Goal: Task Accomplishment & Management: Manage account settings

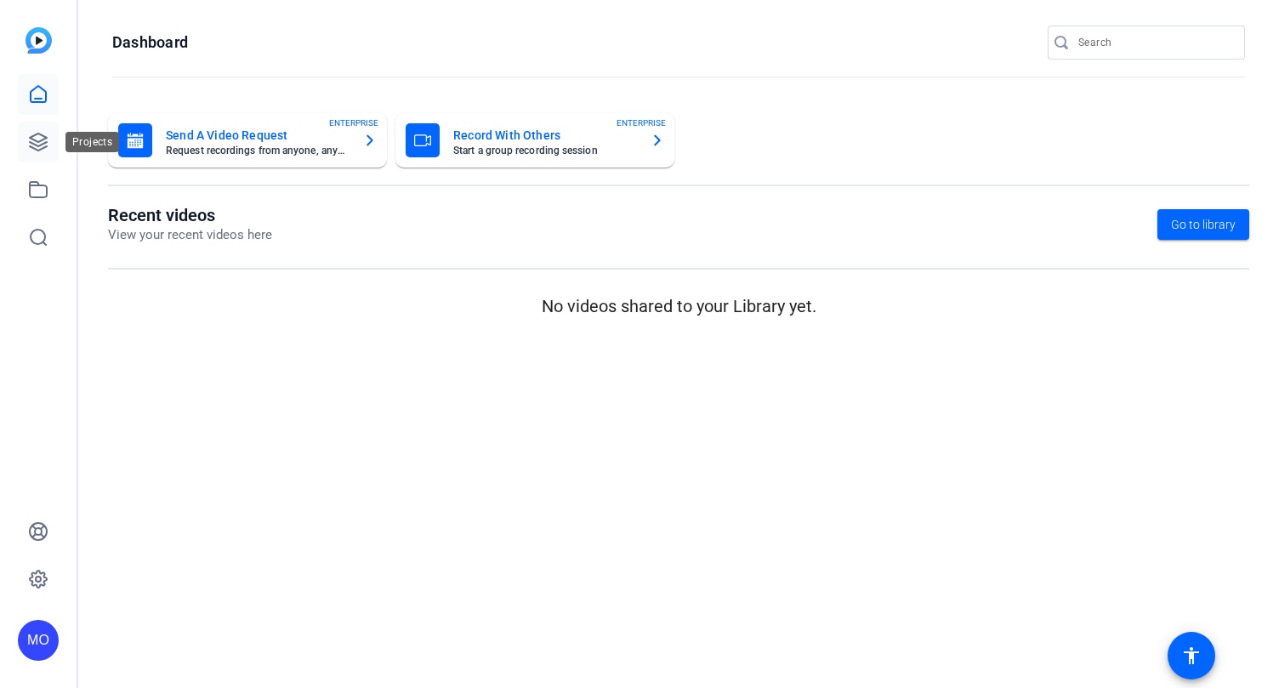
click at [47, 138] on icon at bounding box center [38, 142] width 17 height 17
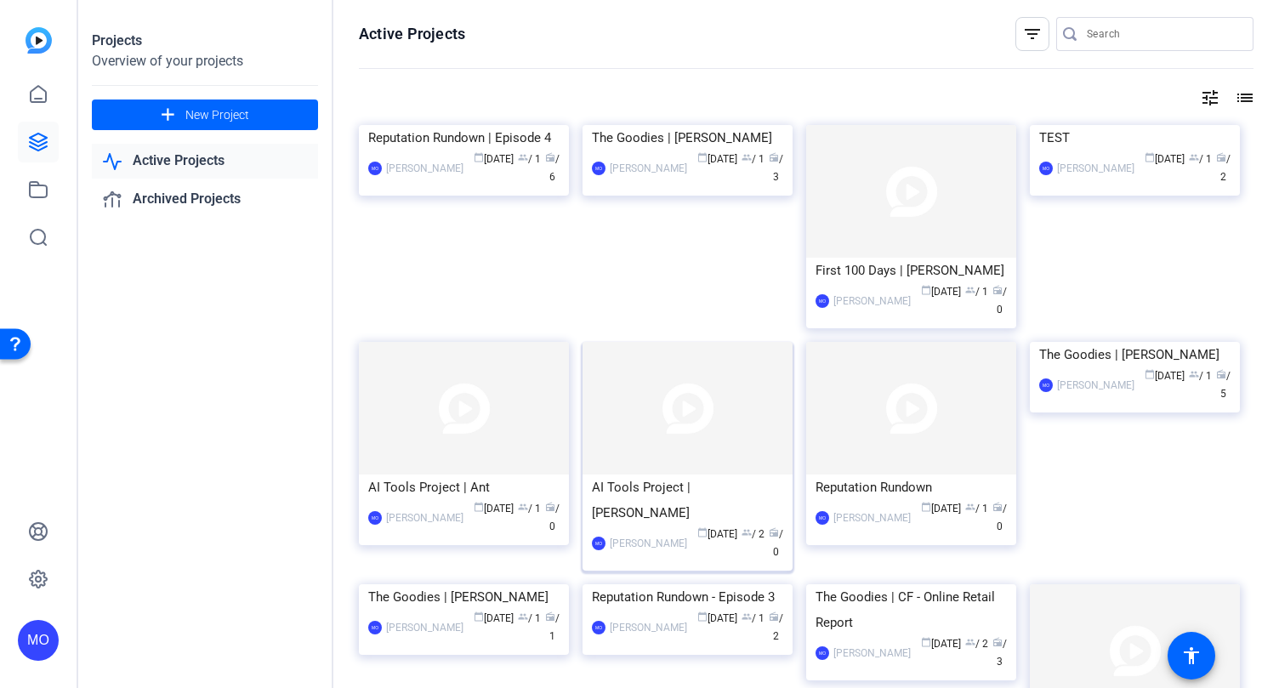
click at [680, 474] on img at bounding box center [688, 408] width 210 height 133
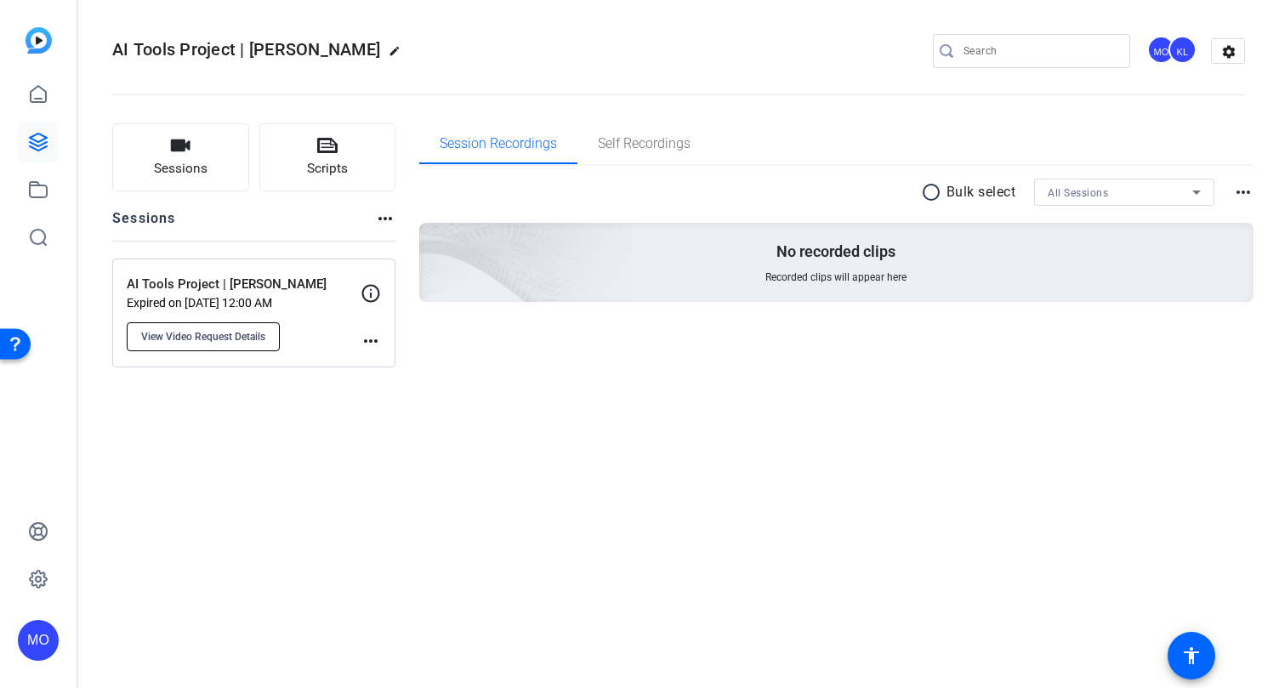
click at [260, 341] on span "View Video Request Details" at bounding box center [203, 337] width 124 height 14
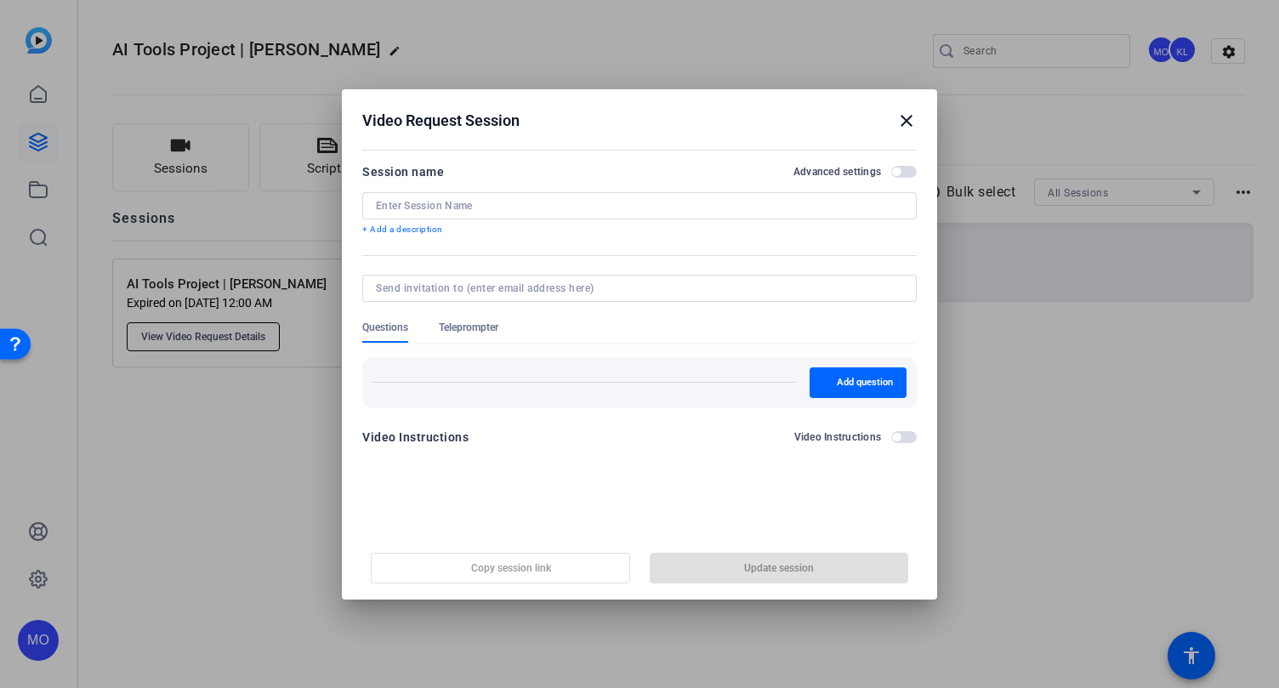
type input "AI Tools Project | [PERSON_NAME]"
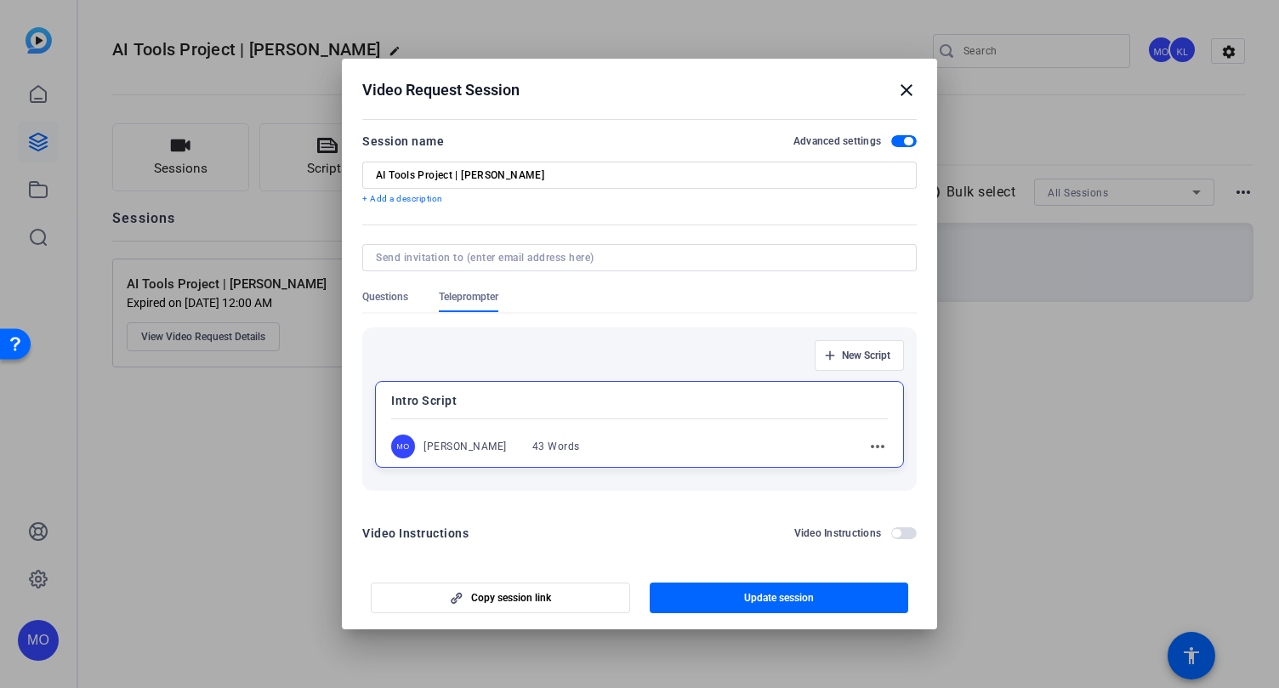
scroll to position [443, 0]
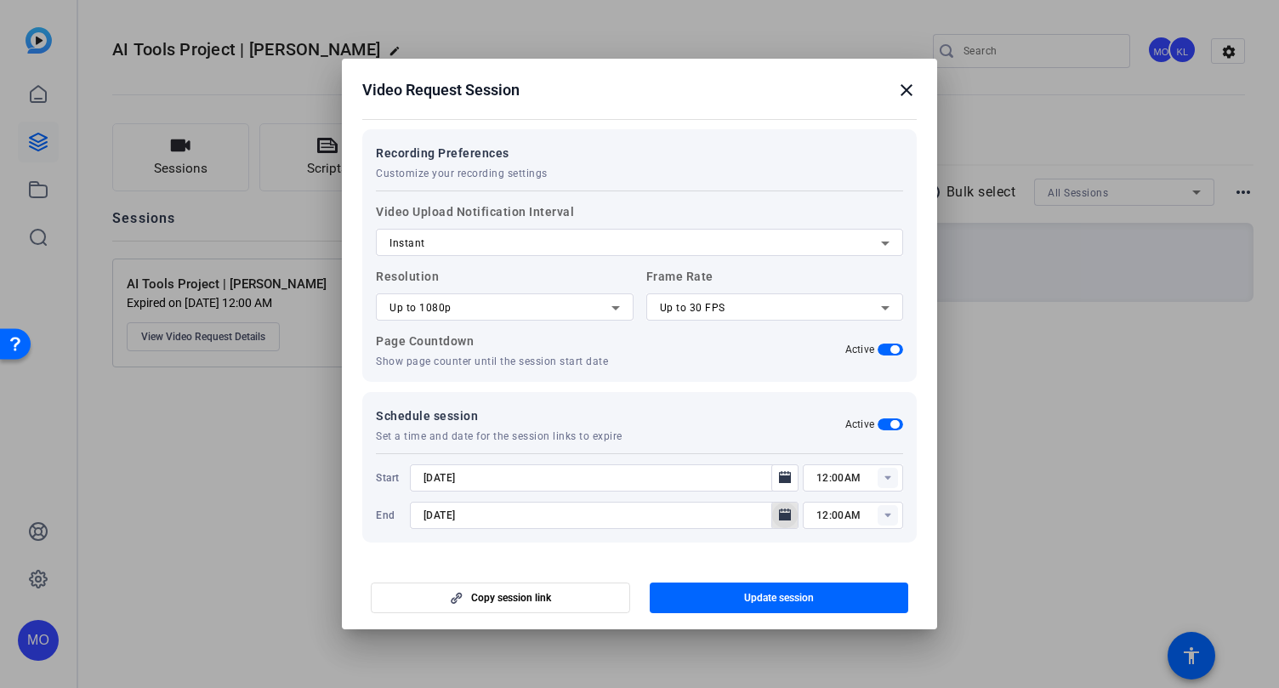
click at [794, 513] on mat-icon "Open calendar" at bounding box center [785, 515] width 20 height 20
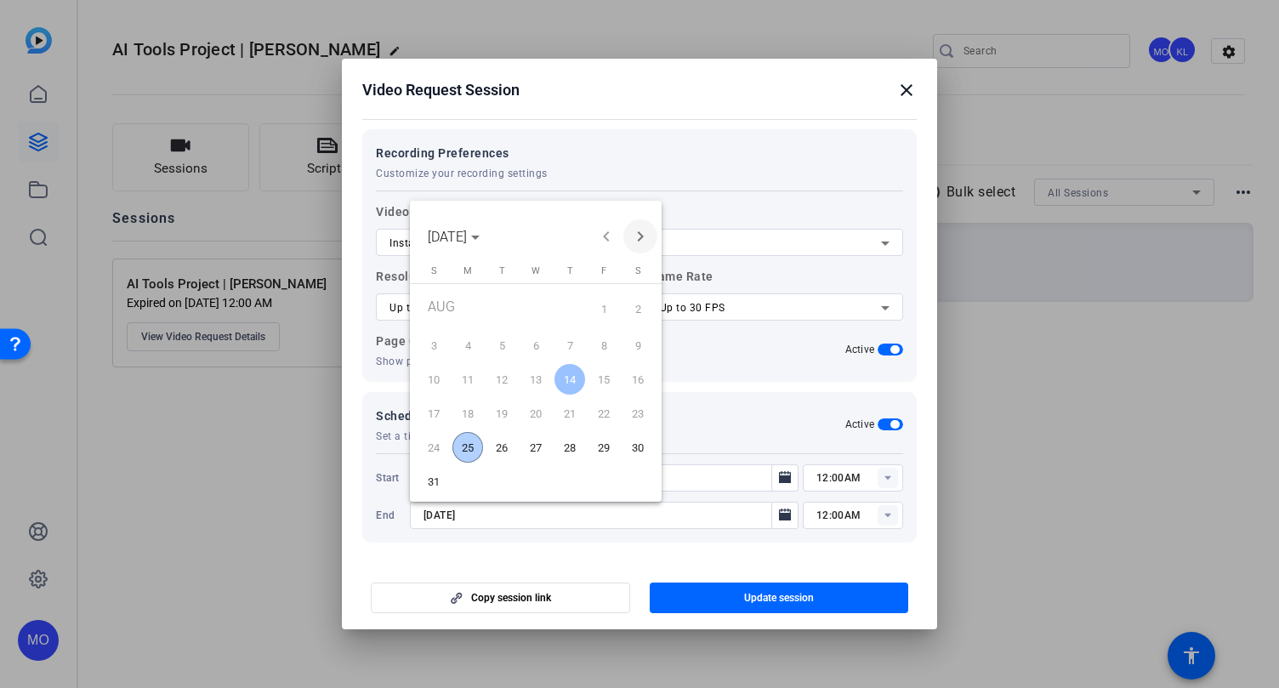
click at [643, 242] on span "Next month" at bounding box center [640, 236] width 34 height 34
click at [510, 477] on span "30" at bounding box center [502, 477] width 31 height 31
type input "[DATE]"
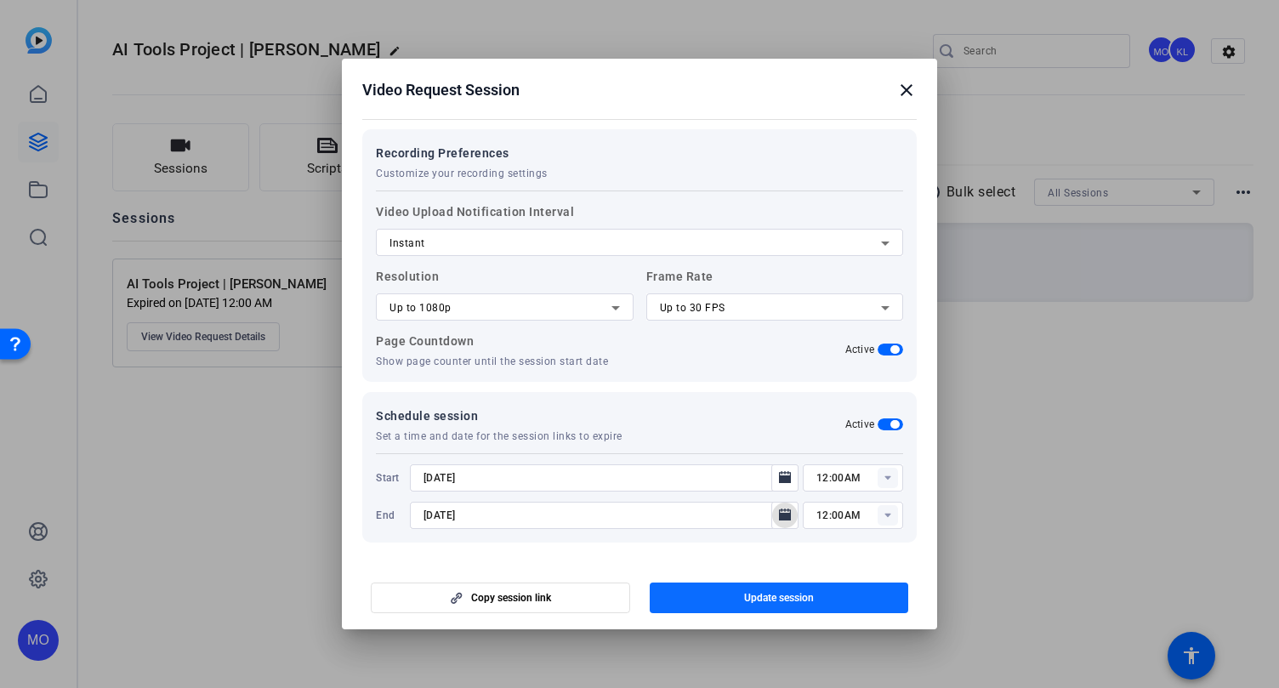
click at [768, 589] on span "button" at bounding box center [779, 598] width 259 height 41
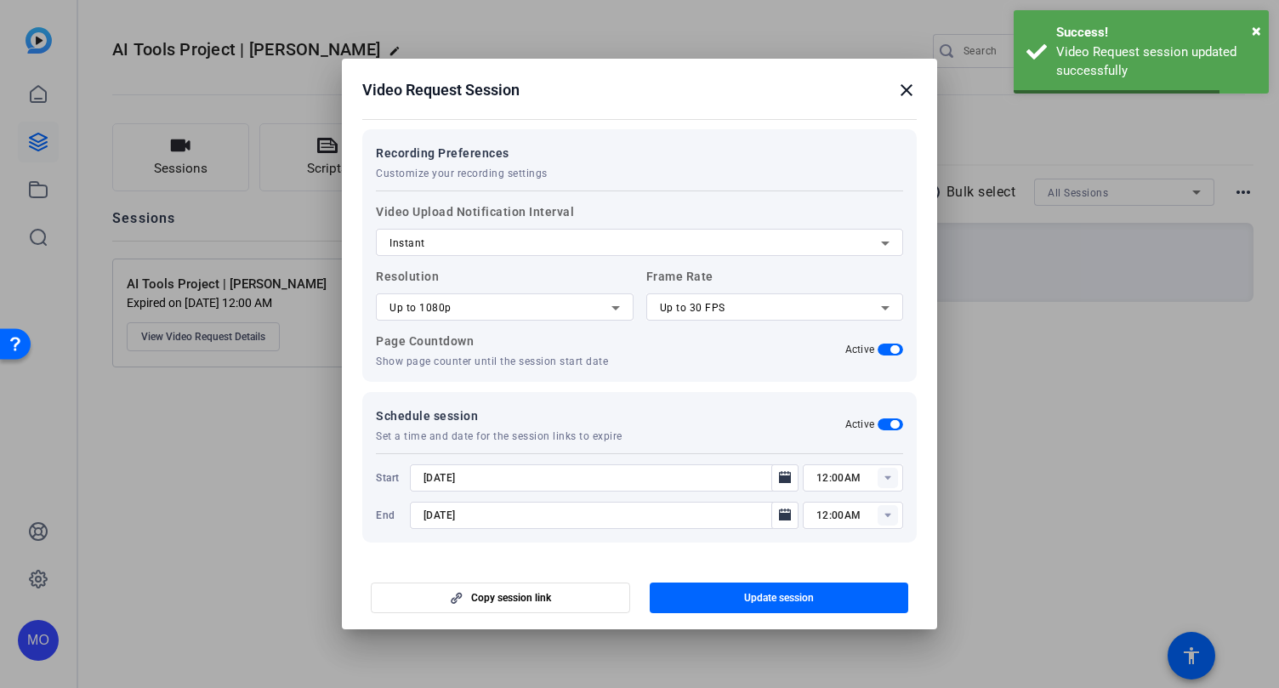
click at [1087, 474] on div at bounding box center [639, 344] width 1279 height 688
click at [915, 93] on mat-icon "close" at bounding box center [907, 90] width 20 height 20
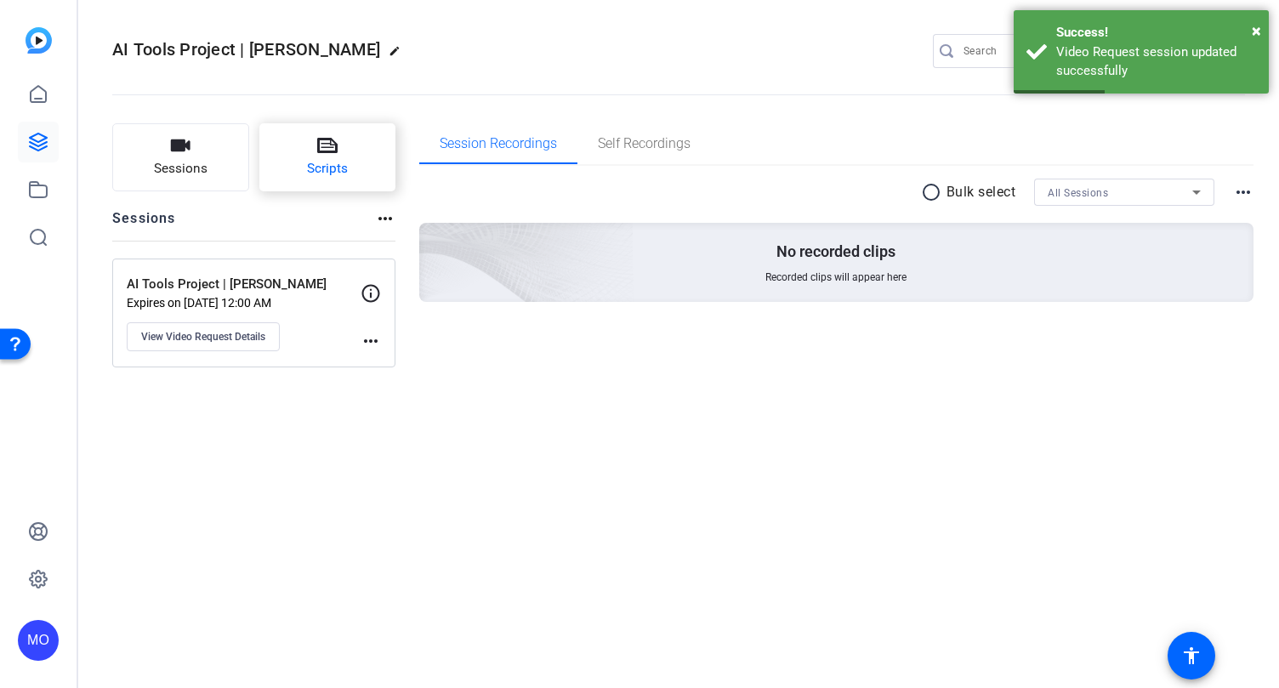
click at [356, 170] on button "Scripts" at bounding box center [327, 157] width 137 height 68
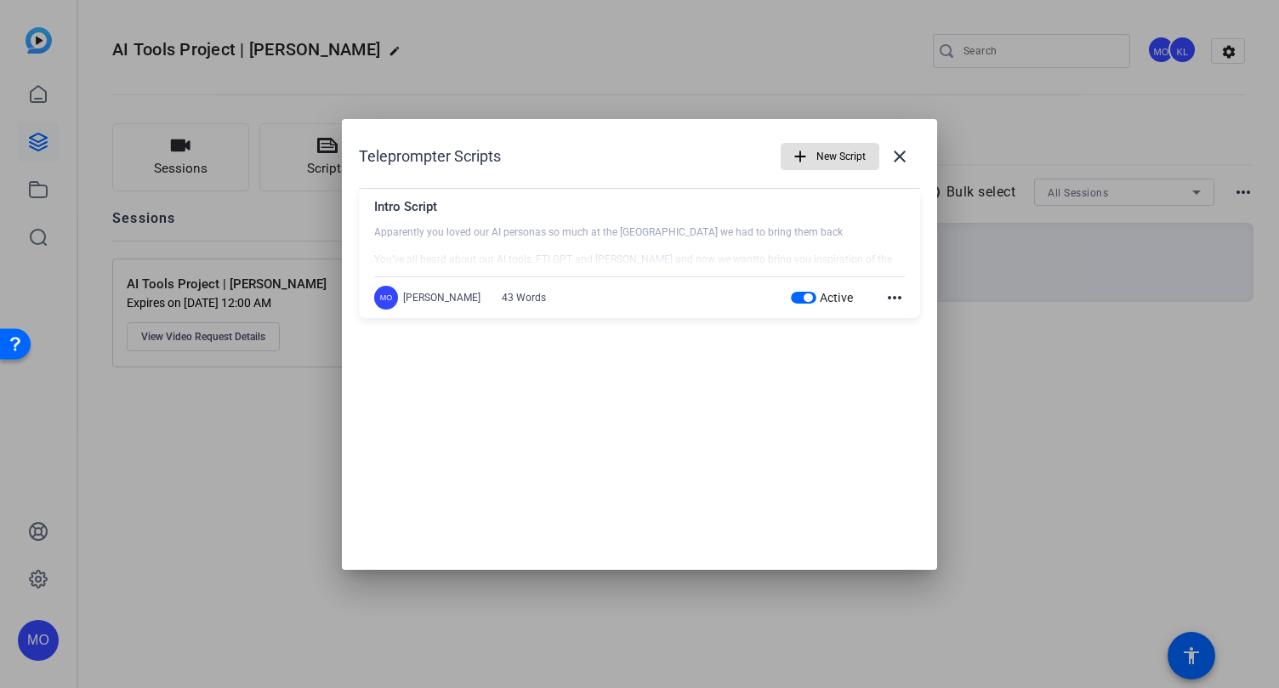
click at [899, 303] on mat-icon "more_horiz" at bounding box center [895, 297] width 20 height 20
click at [908, 324] on span "Edit" at bounding box center [932, 322] width 68 height 20
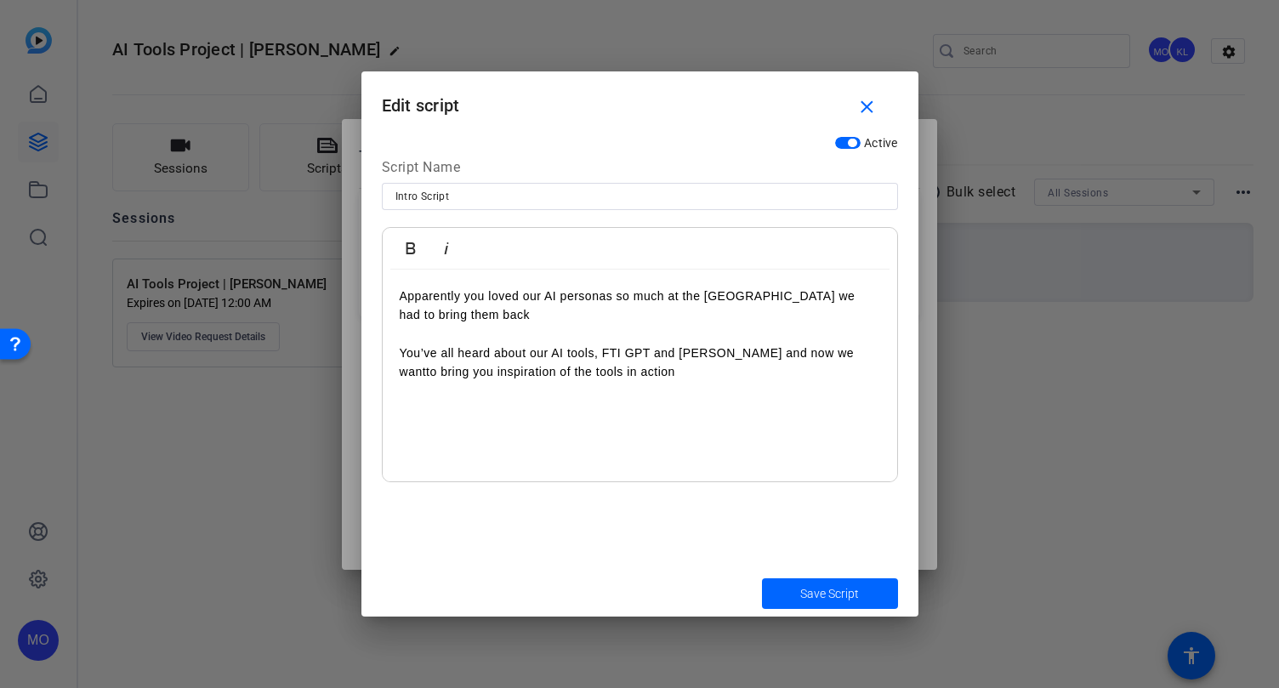
click at [437, 196] on input "Intro Script" at bounding box center [640, 196] width 489 height 20
drag, startPoint x: 462, startPoint y: 196, endPoint x: 302, endPoint y: 196, distance: 159.9
click at [302, 196] on div "Teleprompter Scripts add New Script close Intro Script Apparently you loved our…" at bounding box center [639, 344] width 1279 height 688
type input "Real Intro"
click at [849, 584] on span "submit" at bounding box center [830, 593] width 136 height 41
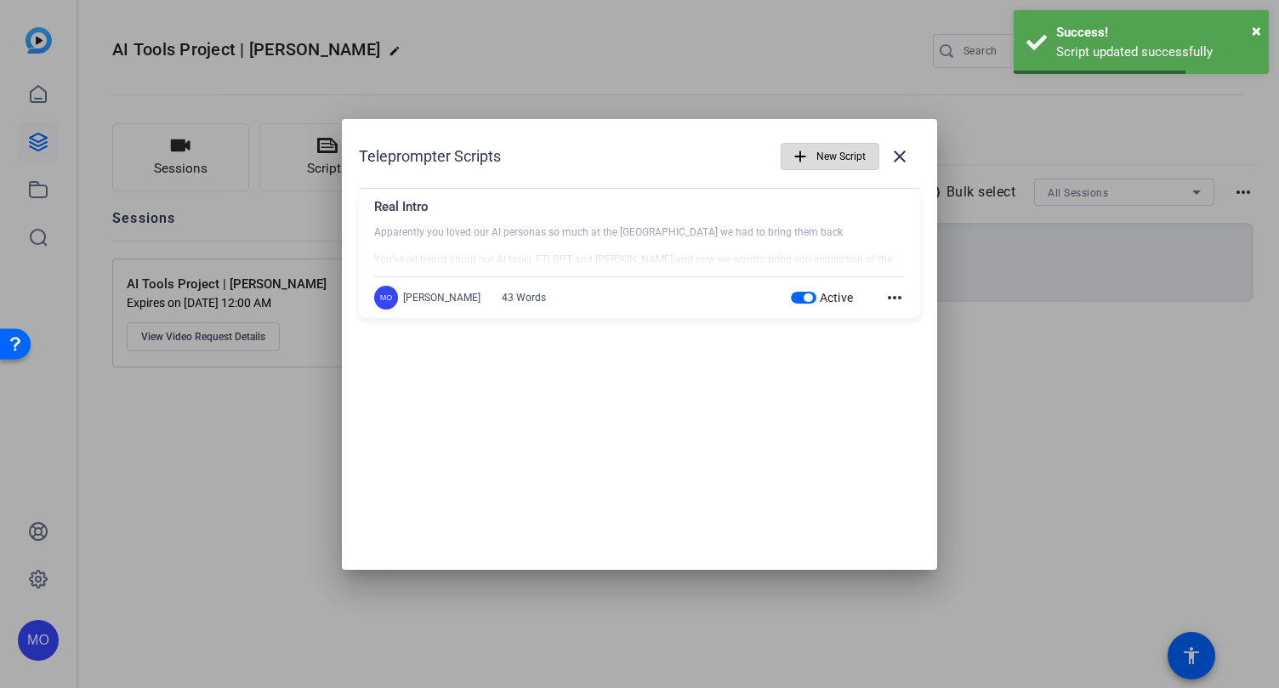
click at [834, 157] on span "New Script" at bounding box center [841, 156] width 49 height 32
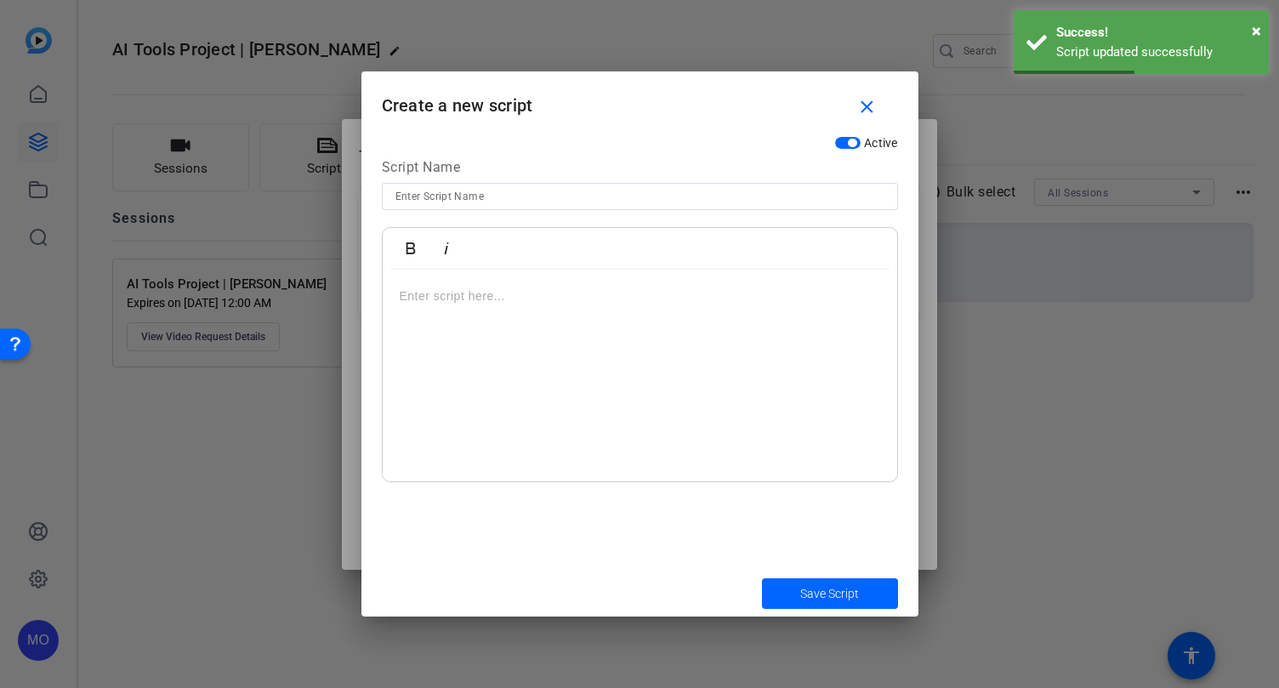
click at [438, 189] on input at bounding box center [640, 196] width 489 height 20
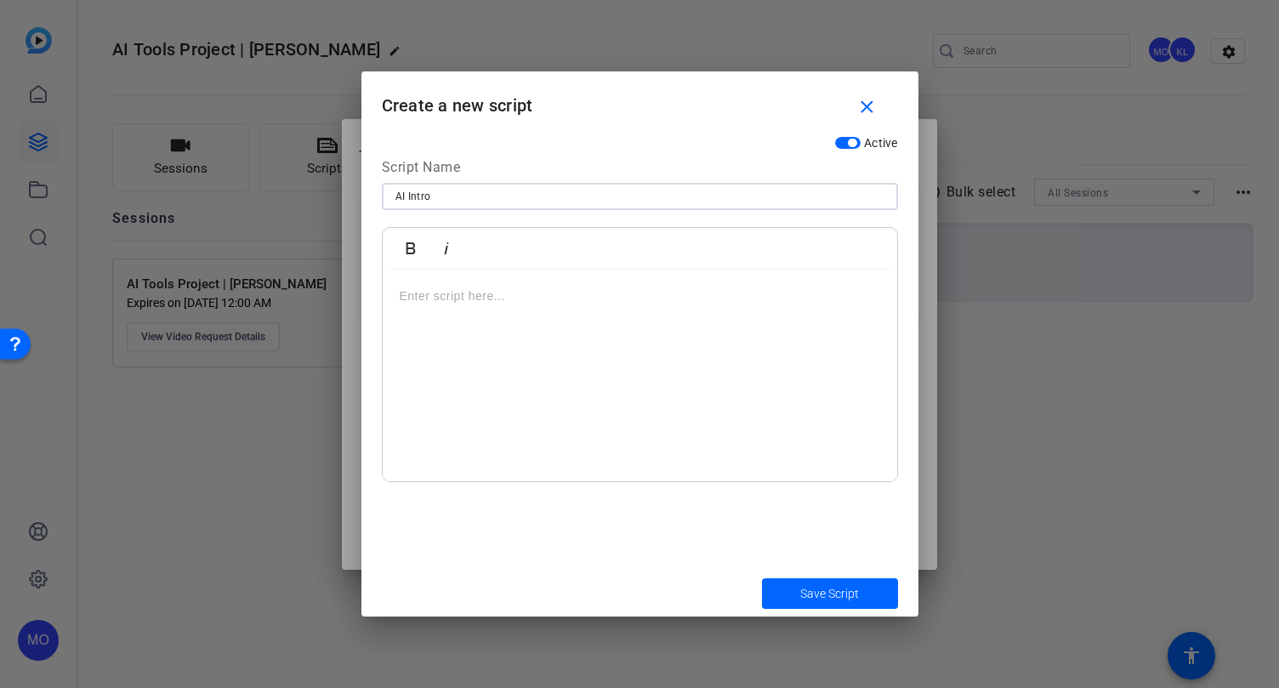
click at [410, 194] on input "AI Intro" at bounding box center [640, 196] width 489 height 20
type input "AI Intro"
click at [413, 313] on div at bounding box center [640, 376] width 515 height 213
drag, startPoint x: 665, startPoint y: 299, endPoint x: 646, endPoint y: 301, distance: 18.8
click at [646, 301] on p "Hi my name is [PERSON_NAME] and I lead the Corporate Positioning and Insights P…" at bounding box center [640, 306] width 481 height 38
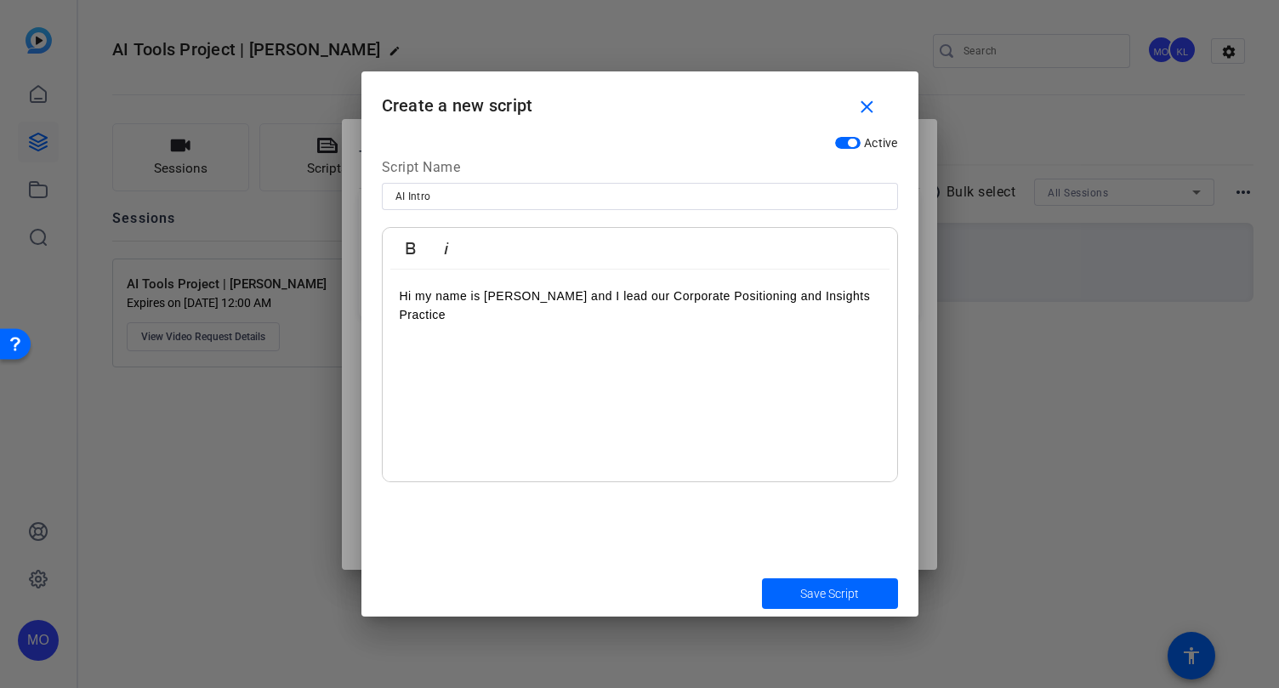
click at [484, 316] on p "Hi my name is [PERSON_NAME] and I lead our Corporate Positioning and Insights P…" at bounding box center [640, 306] width 481 height 38
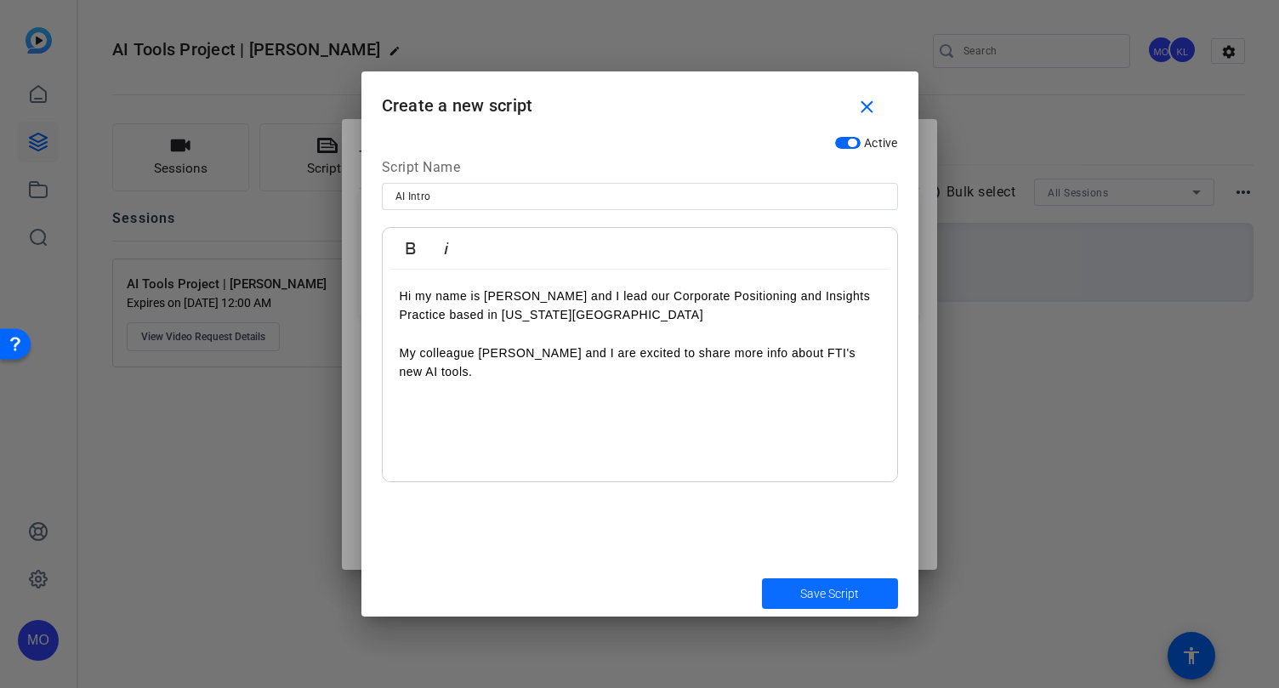
click at [797, 587] on span "submit" at bounding box center [830, 593] width 136 height 41
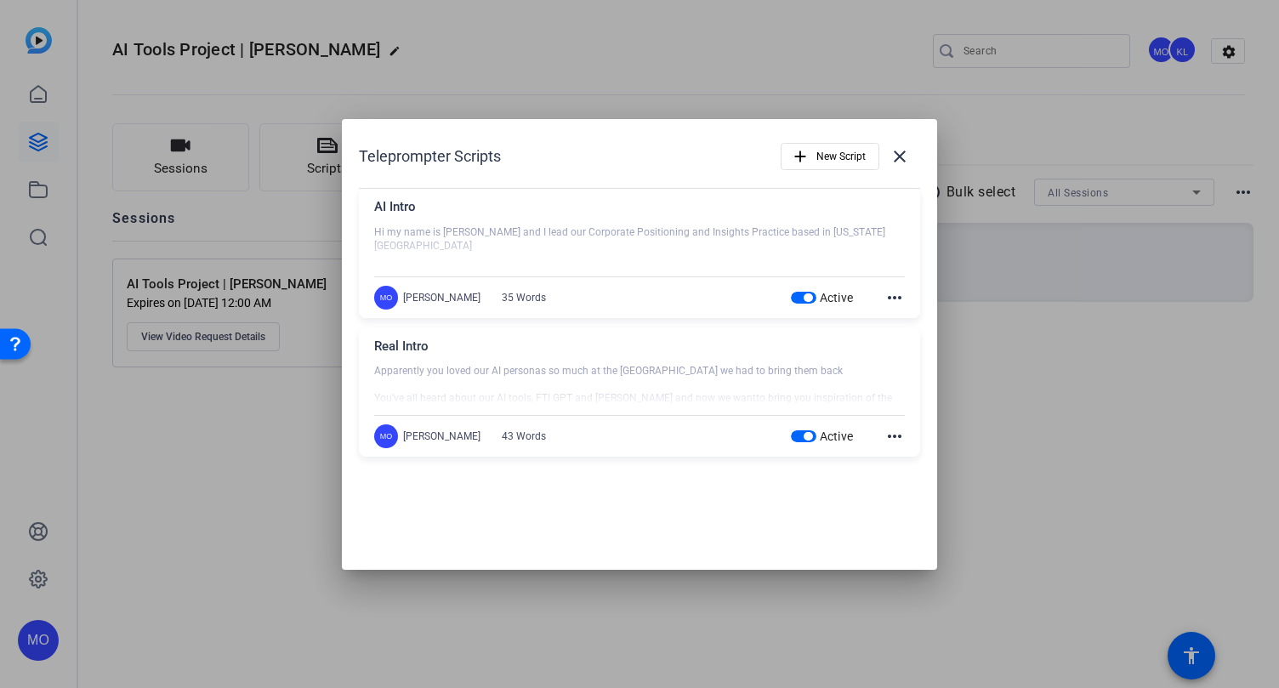
click at [885, 434] on mat-icon "more_horiz" at bounding box center [895, 436] width 20 height 20
click at [902, 455] on span "Edit" at bounding box center [932, 462] width 68 height 20
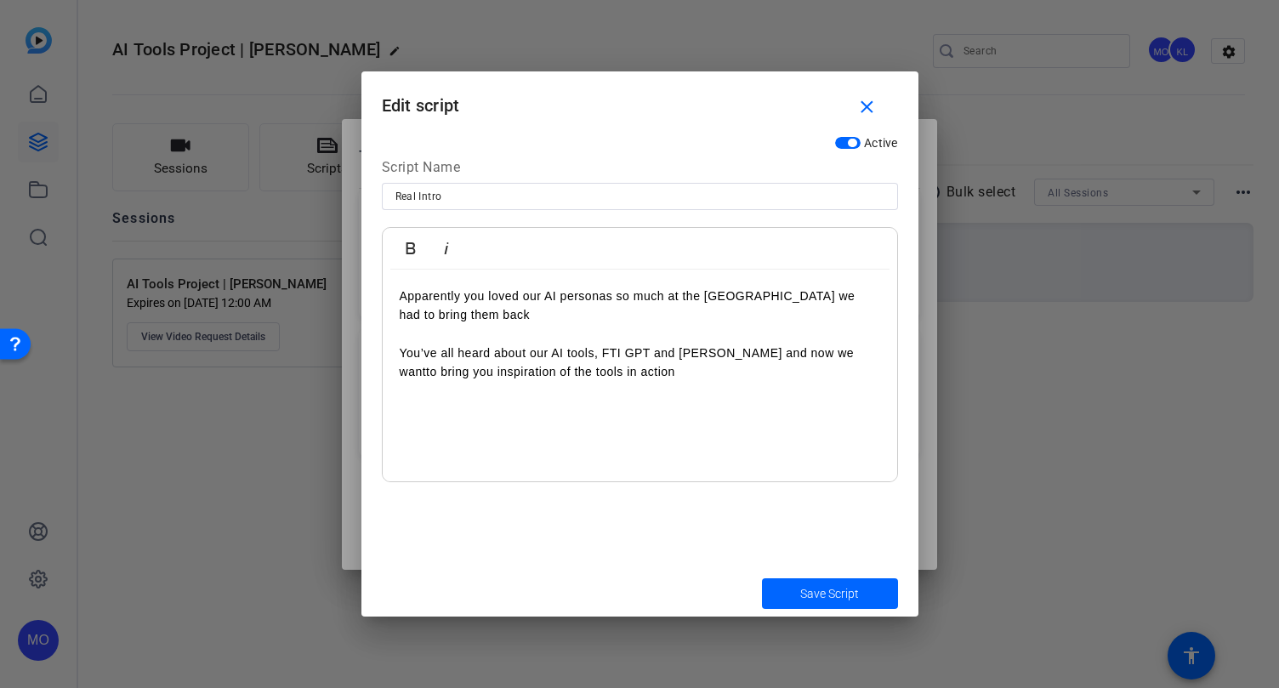
click at [632, 378] on p "You’ve all heard about our AI tools, FTI GPT and [PERSON_NAME] and now we w ant…" at bounding box center [640, 363] width 481 height 38
click at [811, 591] on span "Save Script" at bounding box center [829, 594] width 59 height 18
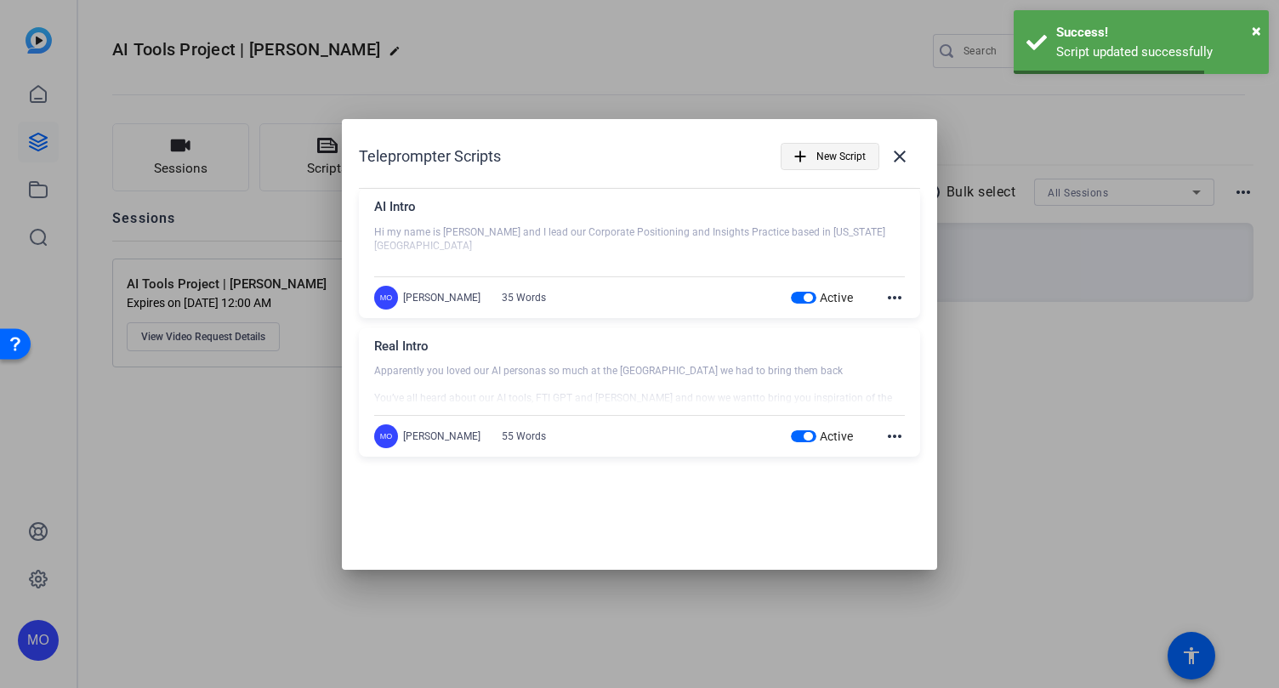
click at [817, 158] on span "New Script" at bounding box center [841, 156] width 49 height 32
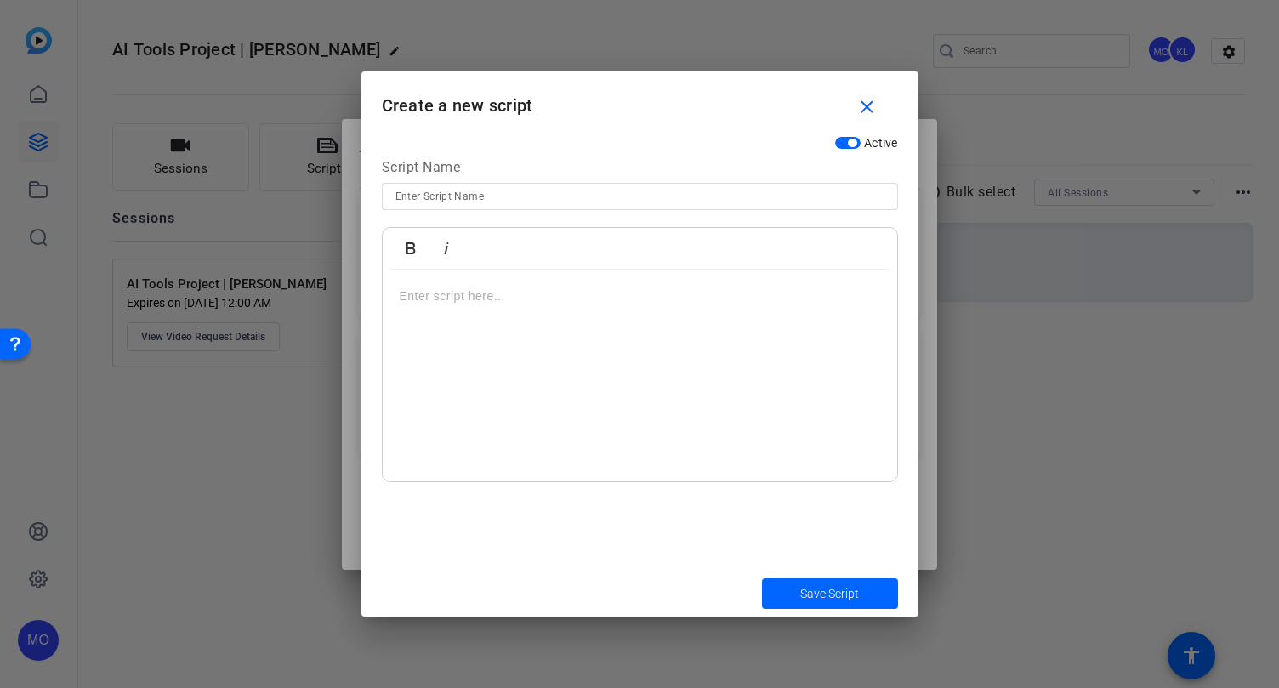
click at [458, 179] on div "Script Name" at bounding box center [640, 170] width 516 height 26
click at [458, 193] on input at bounding box center [640, 196] width 489 height 20
type input "Tips"
click at [429, 289] on p at bounding box center [640, 296] width 481 height 19
click at [849, 601] on span "Save Script" at bounding box center [829, 594] width 59 height 18
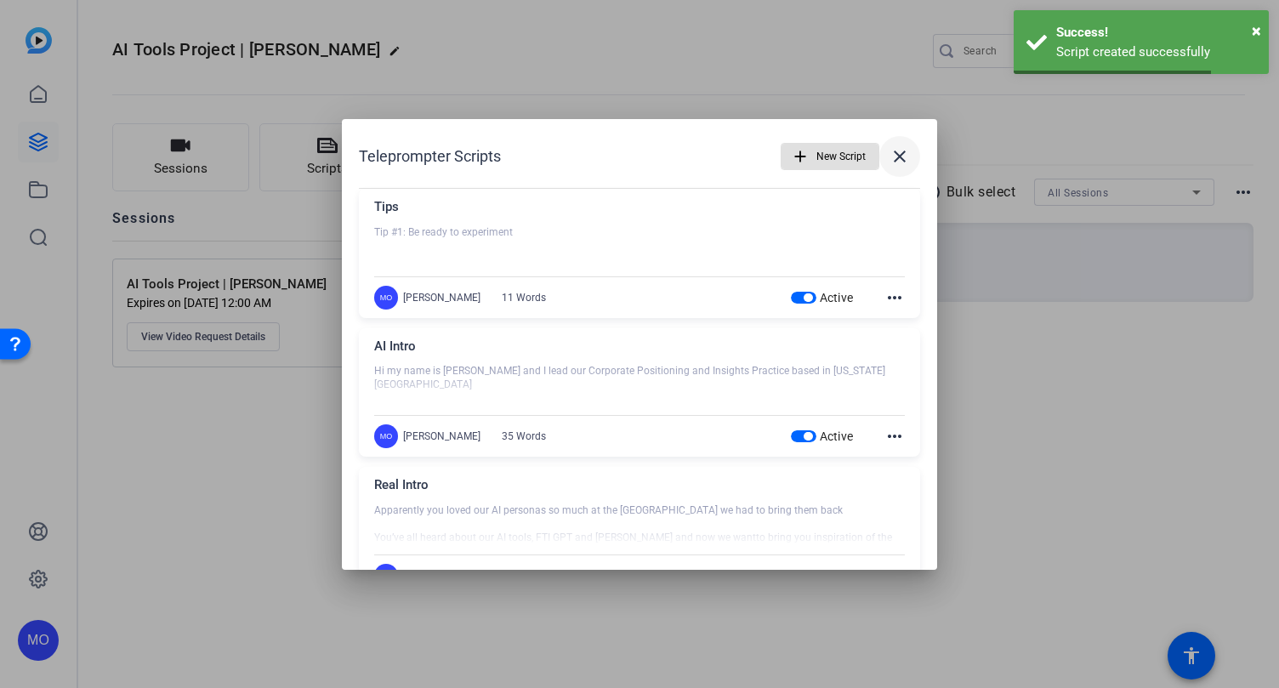
click at [896, 146] on mat-icon "close" at bounding box center [900, 156] width 20 height 20
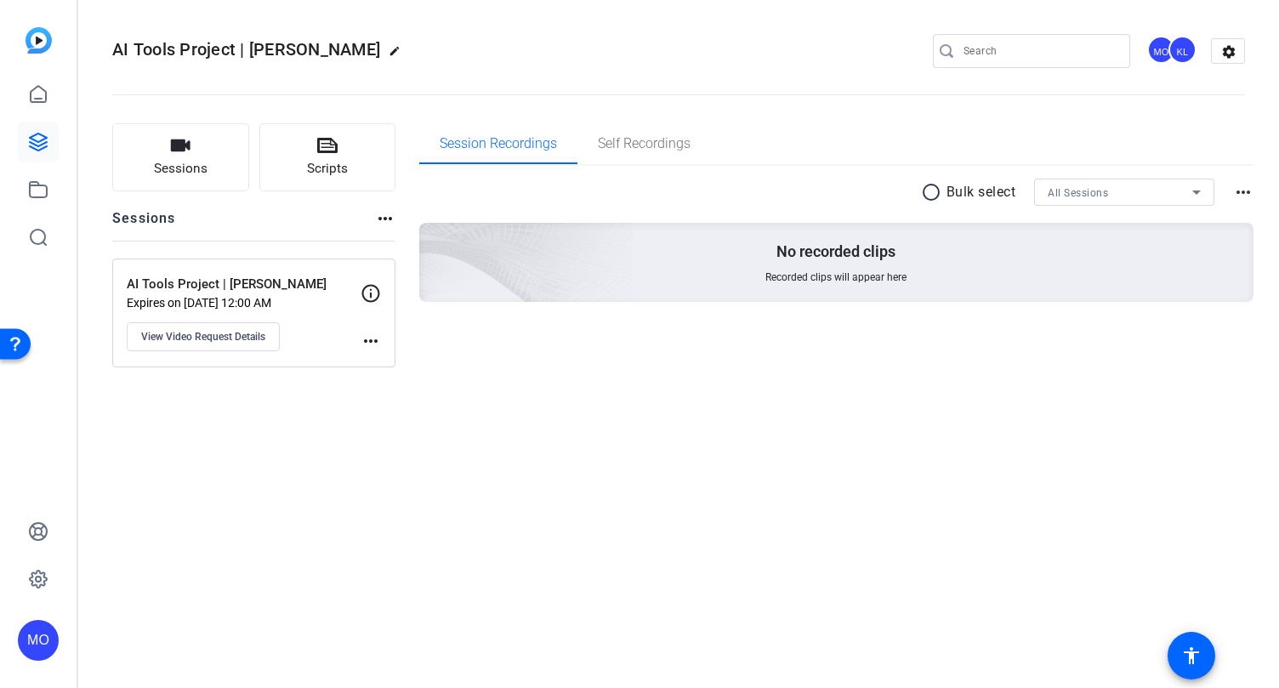
click at [362, 332] on mat-icon "more_horiz" at bounding box center [371, 341] width 20 height 20
click at [276, 336] on div at bounding box center [639, 344] width 1279 height 688
click at [265, 336] on span "View Video Request Details" at bounding box center [203, 337] width 124 height 14
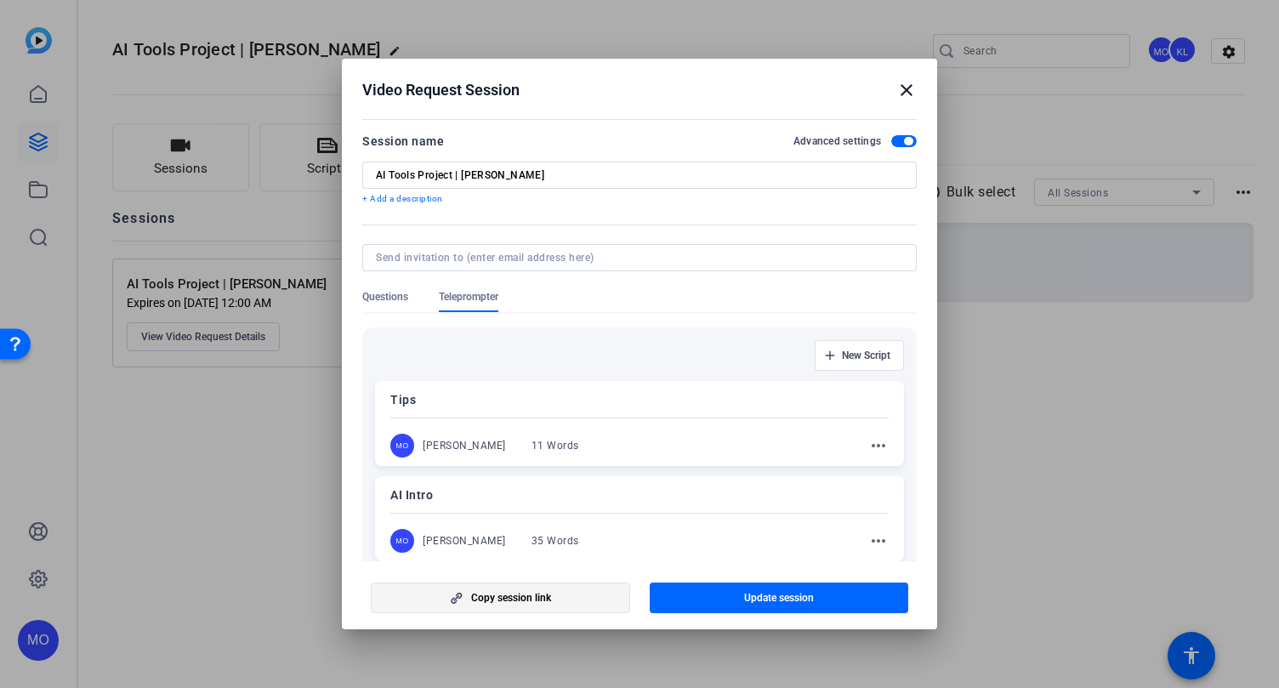
click at [499, 593] on span "Copy session link" at bounding box center [511, 598] width 80 height 14
